Goal: Find specific page/section: Find specific page/section

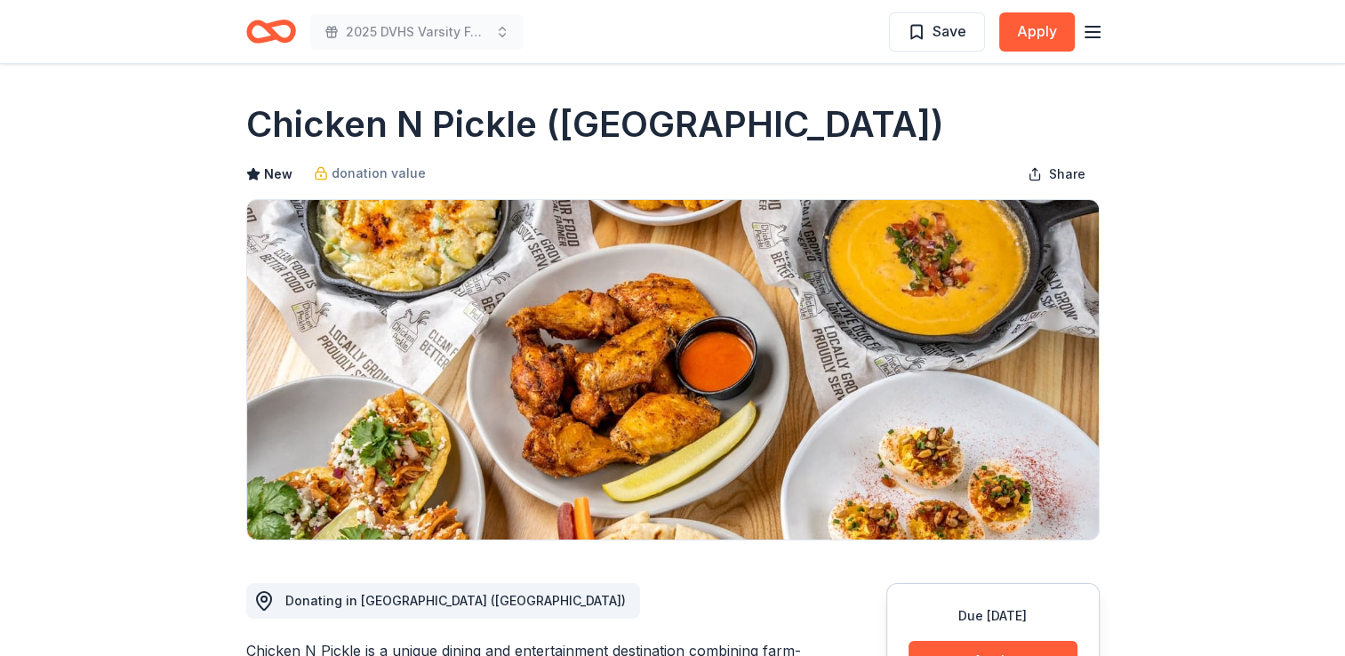
click at [1088, 29] on icon "button" at bounding box center [1092, 31] width 21 height 21
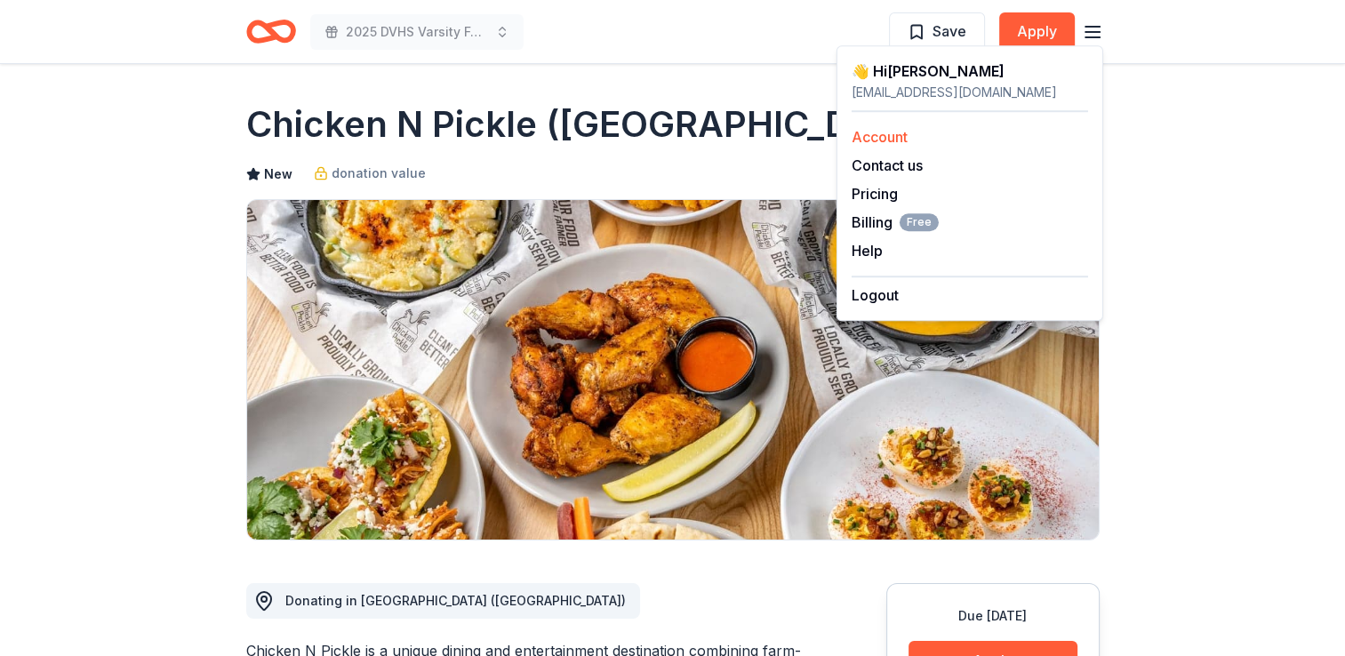
click at [902, 138] on link "Account" at bounding box center [880, 137] width 56 height 18
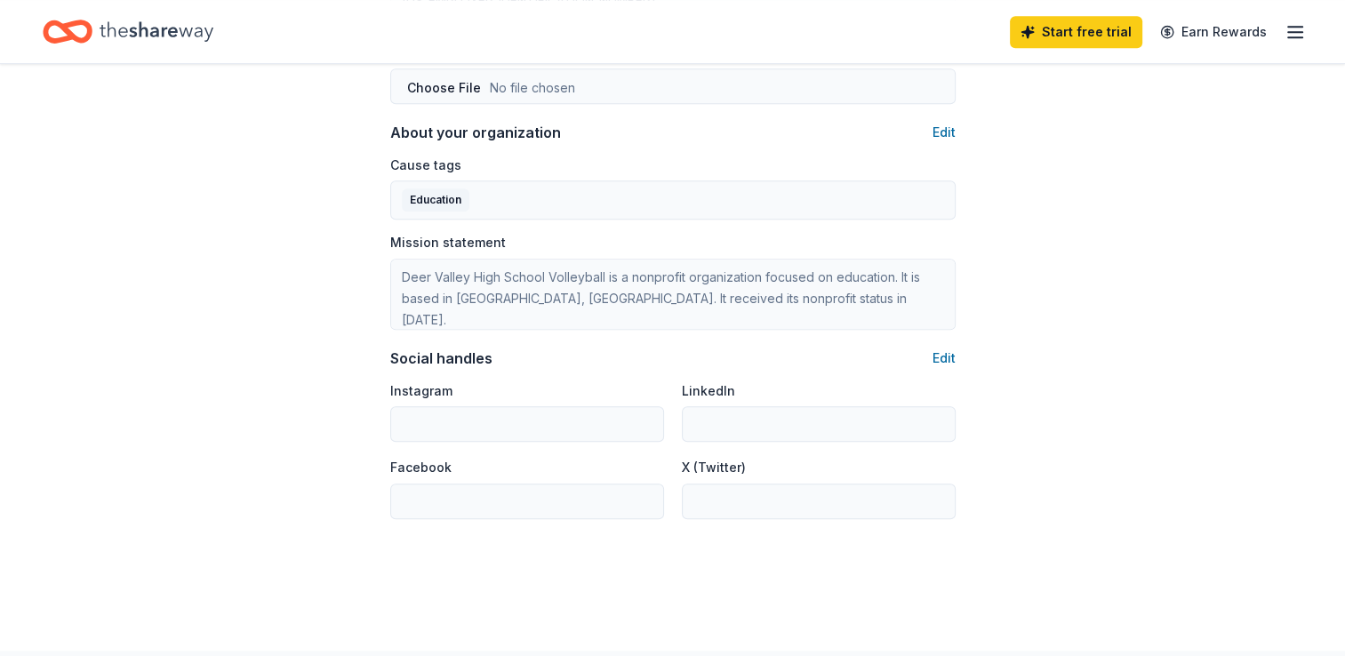
scroll to position [1124, 0]
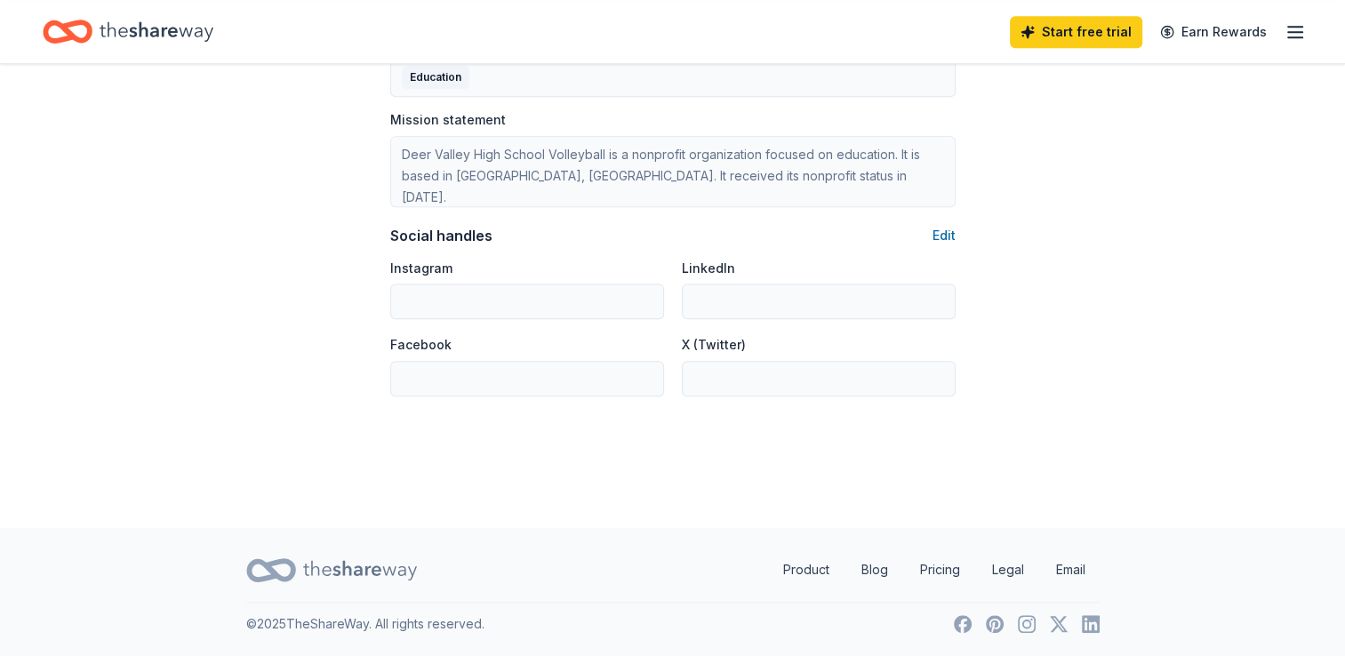
click at [162, 28] on icon "Home" at bounding box center [157, 31] width 114 height 20
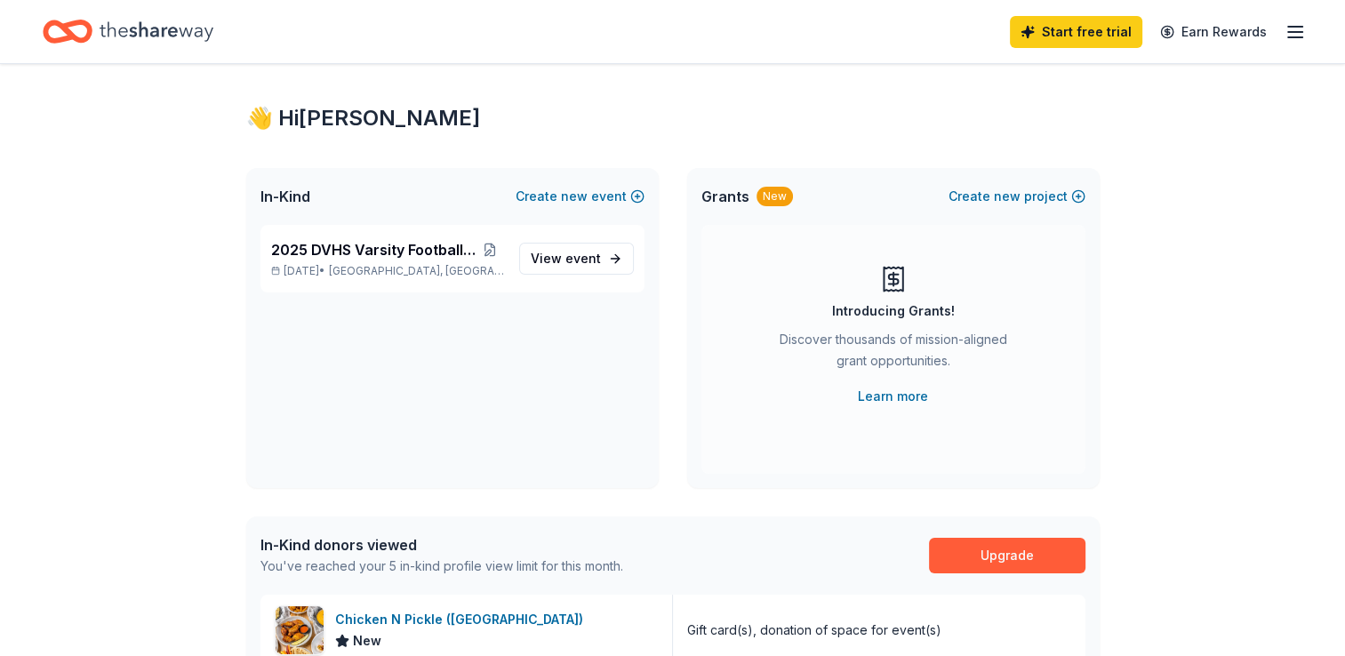
scroll to position [14, 0]
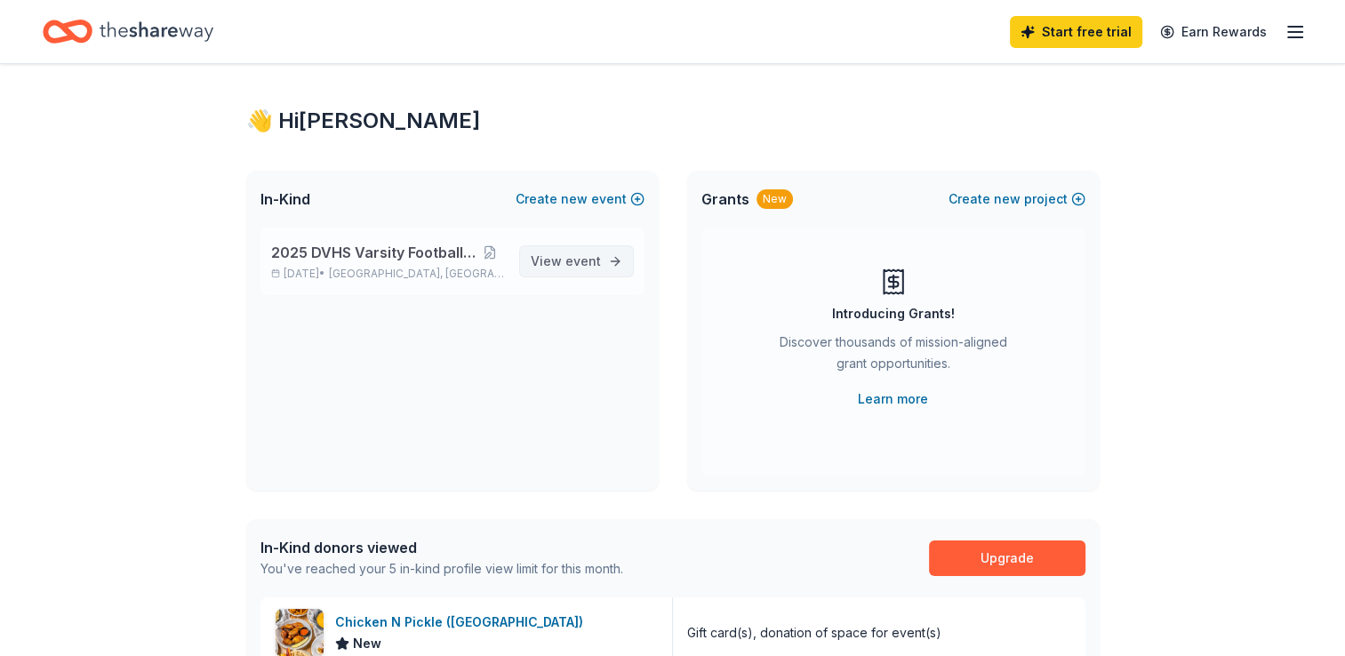
click at [576, 260] on span "event" at bounding box center [583, 260] width 36 height 15
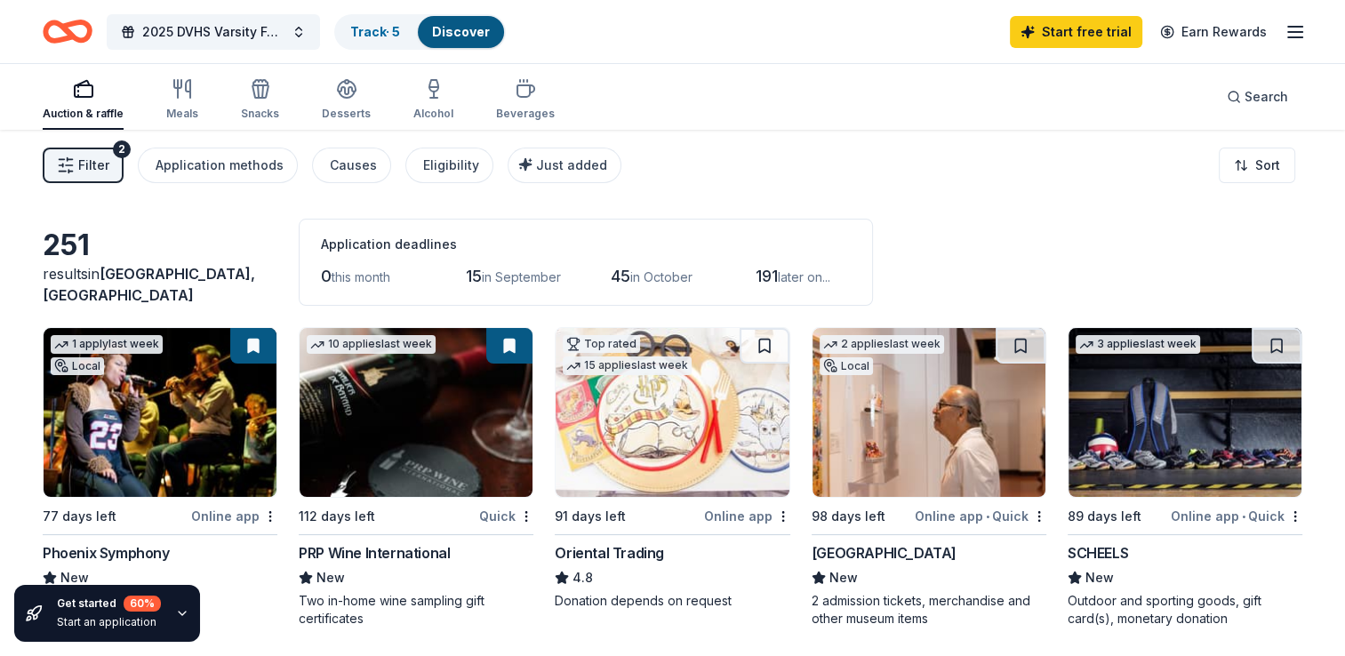
click at [96, 168] on span "Filter" at bounding box center [93, 165] width 31 height 21
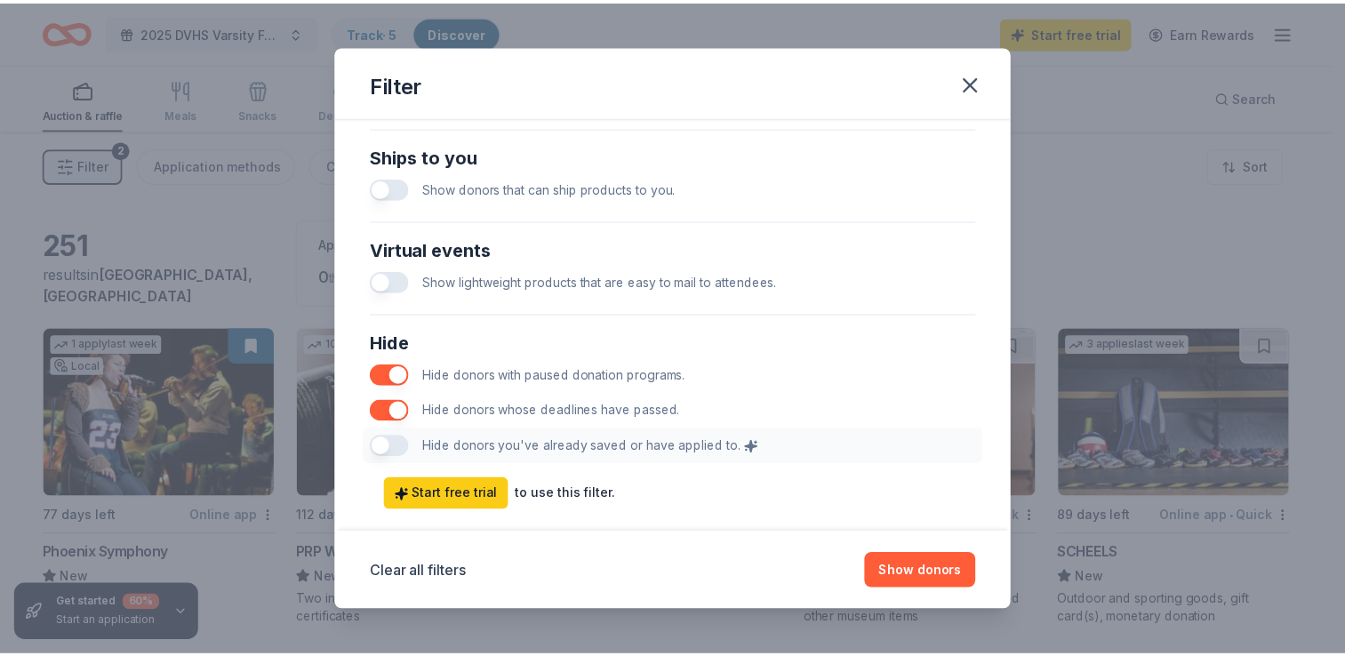
scroll to position [876, 0]
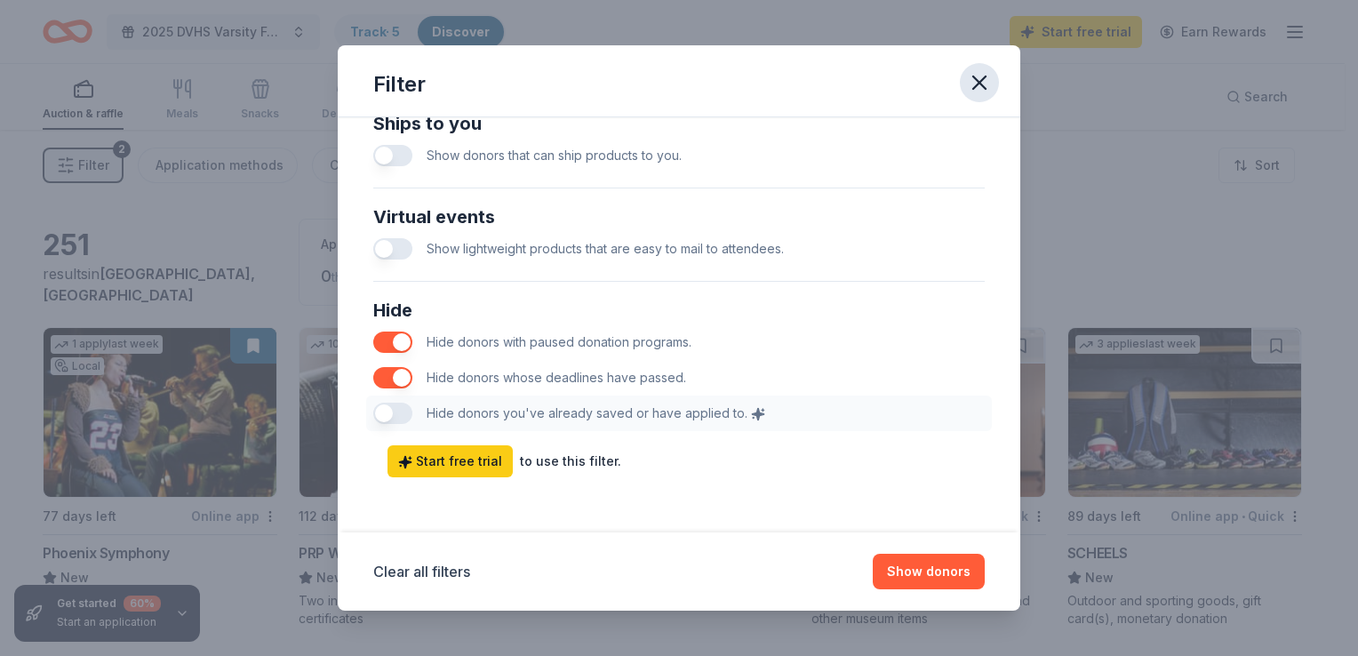
click at [978, 78] on icon "button" at bounding box center [979, 82] width 25 height 25
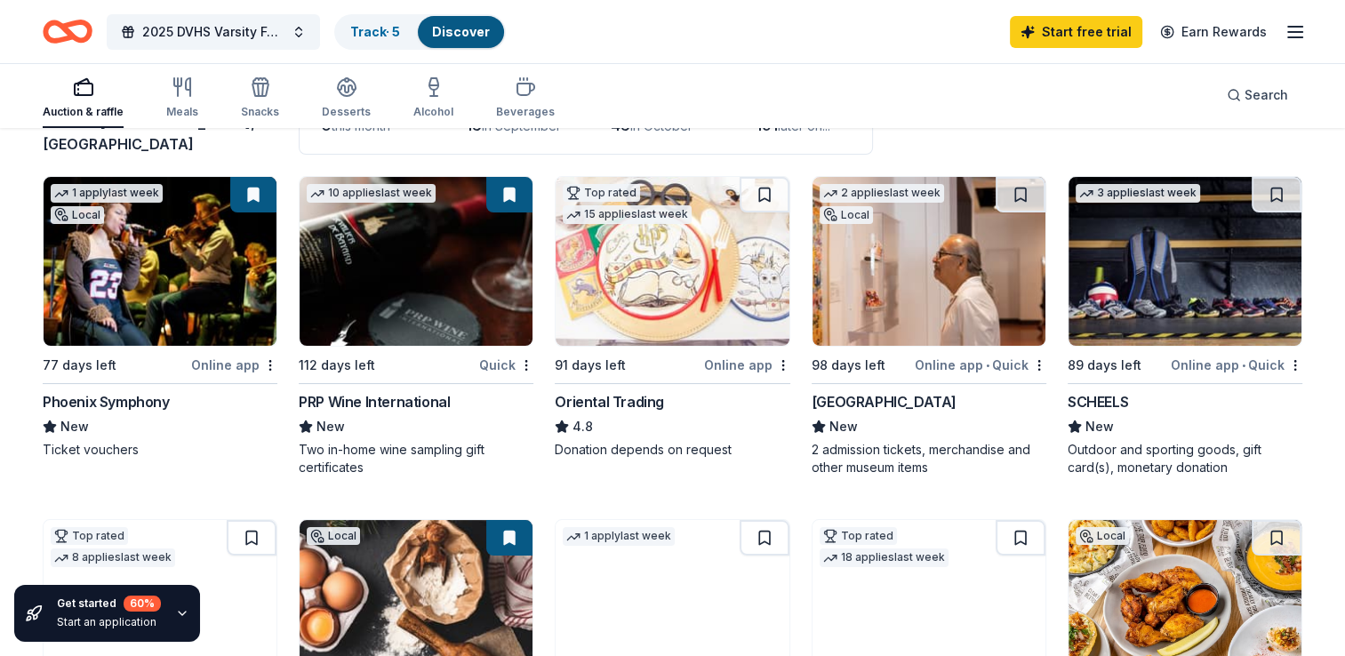
scroll to position [152, 0]
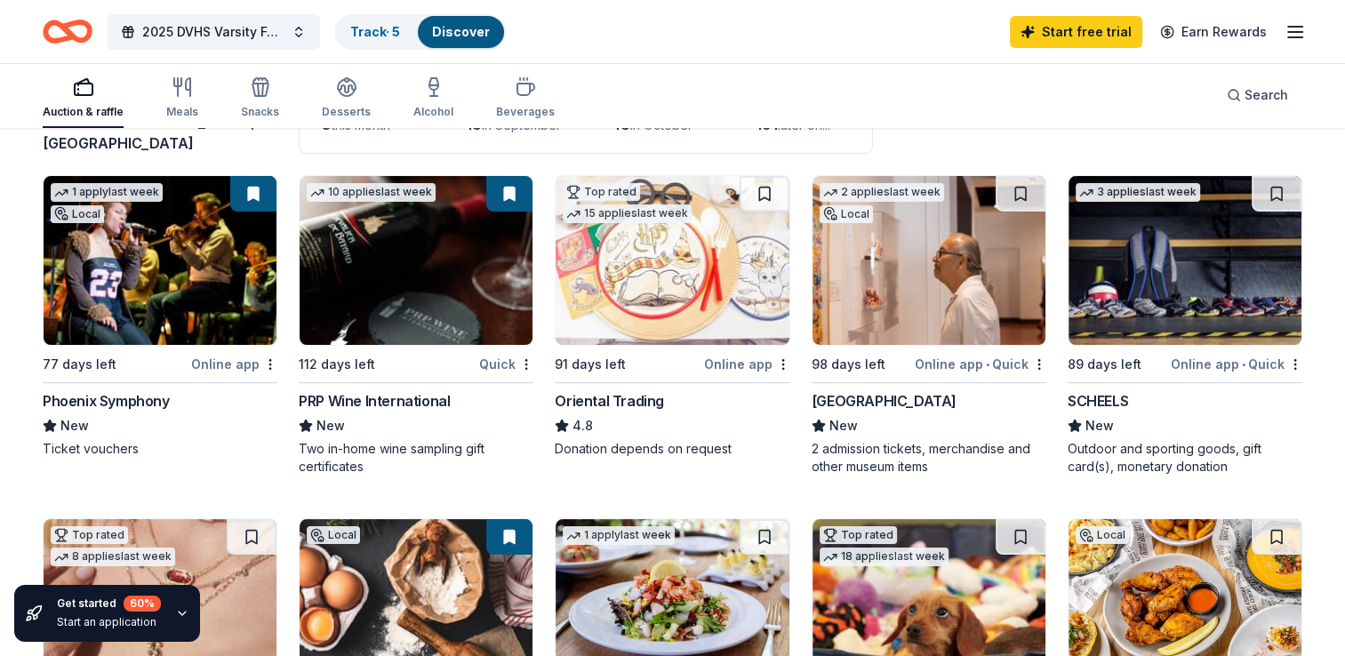
click at [954, 320] on img at bounding box center [928, 260] width 233 height 169
click at [645, 35] on div "2025 DVHS Varsity Football Banquet Track · 5 Discover Start free trial Earn Rew…" at bounding box center [672, 32] width 1259 height 42
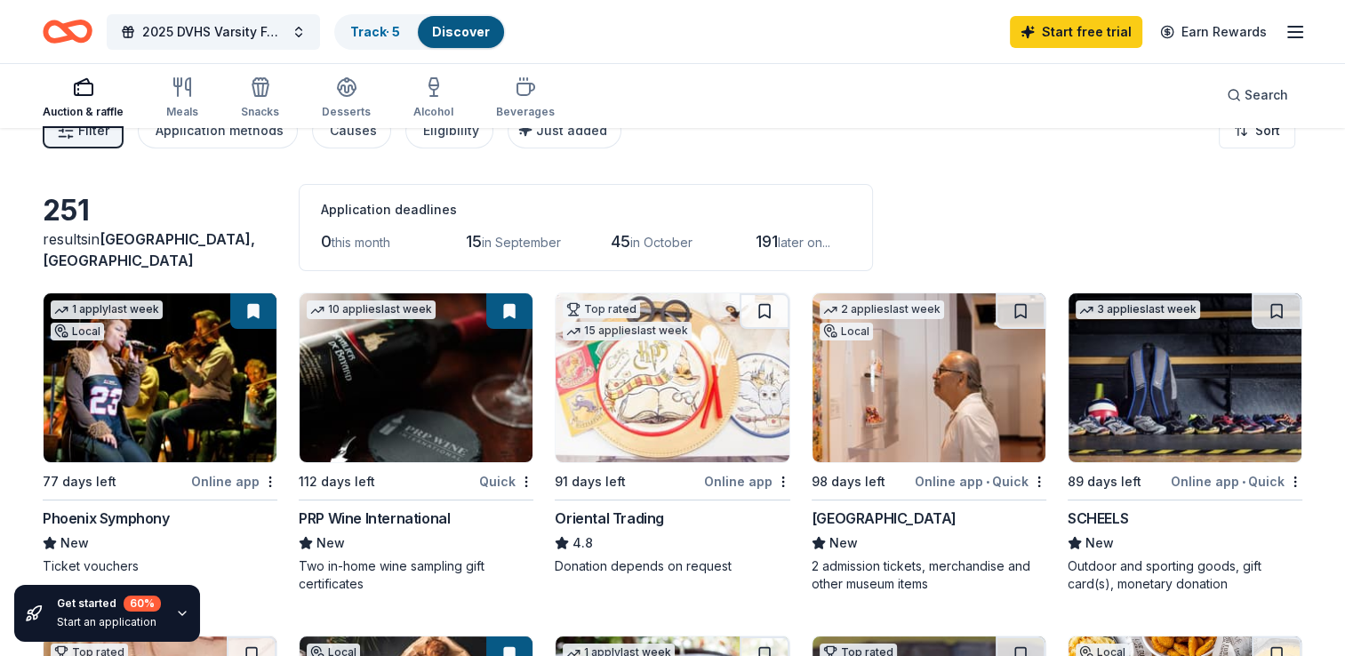
scroll to position [0, 0]
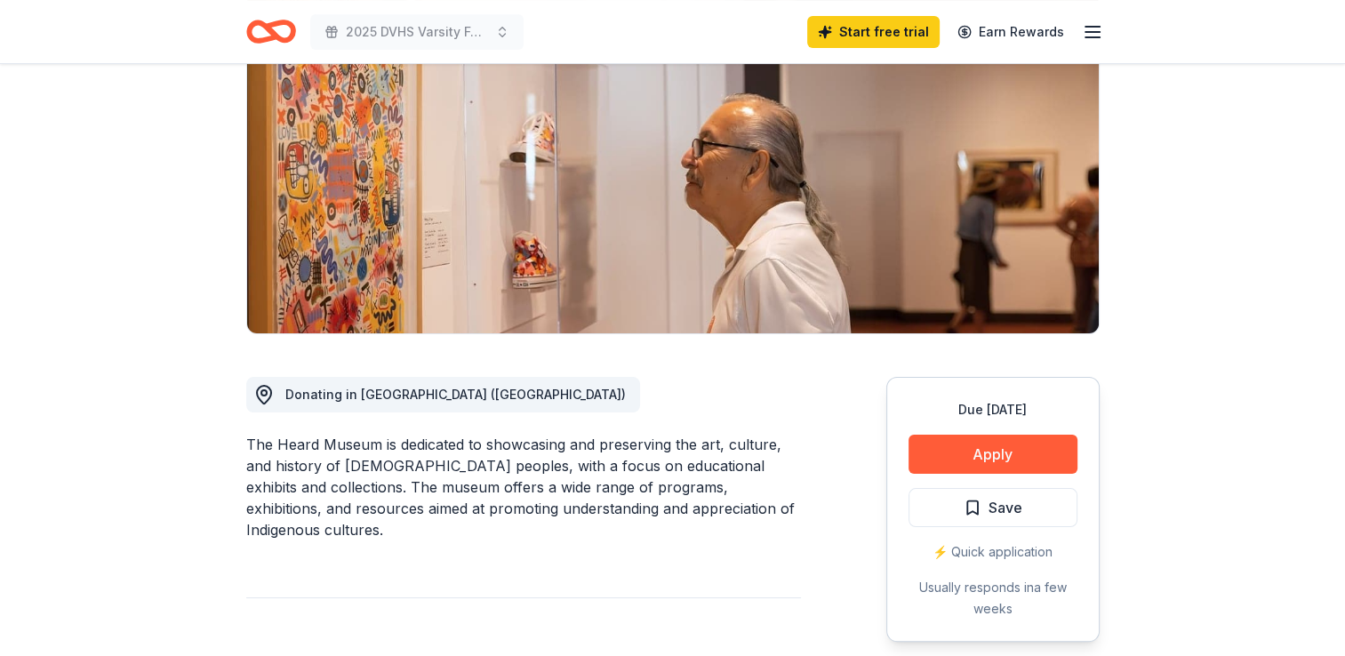
scroll to position [208, 0]
